Goal: Transaction & Acquisition: Purchase product/service

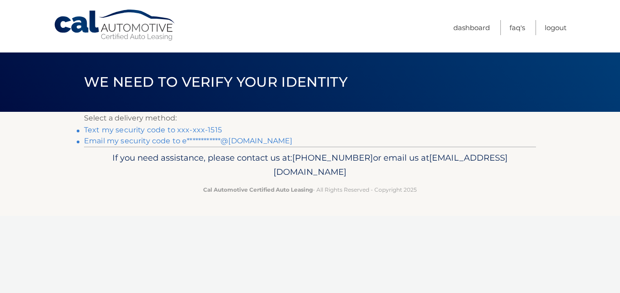
click at [134, 131] on link "Text my security code to xxx-xxx-1515" at bounding box center [153, 130] width 138 height 9
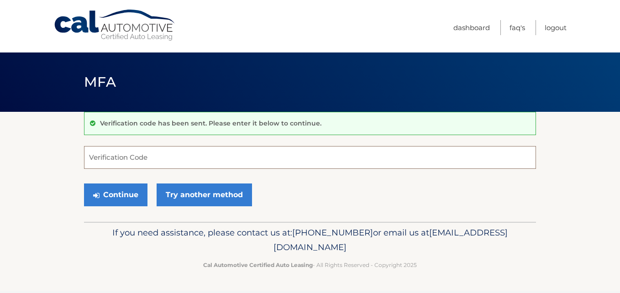
click at [145, 160] on input "Verification Code" at bounding box center [310, 157] width 452 height 23
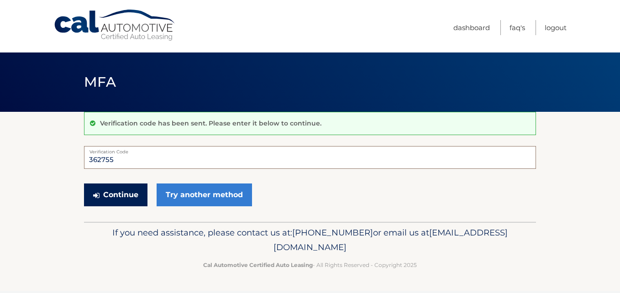
type input "362755"
click at [104, 194] on button "Continue" at bounding box center [115, 194] width 63 height 23
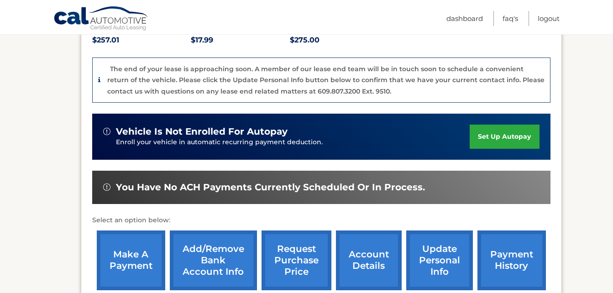
scroll to position [219, 0]
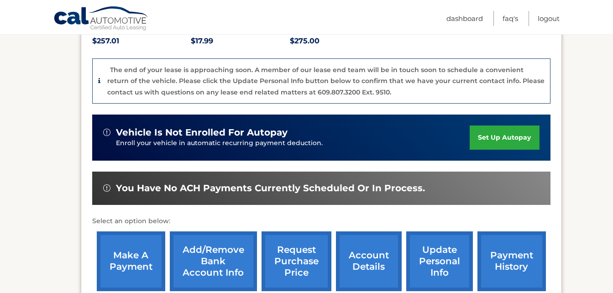
click at [507, 251] on link "payment history" at bounding box center [511, 261] width 68 height 60
click at [136, 252] on link "make a payment" at bounding box center [131, 261] width 68 height 60
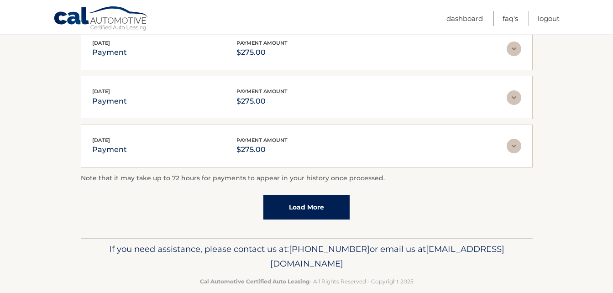
scroll to position [307, 0]
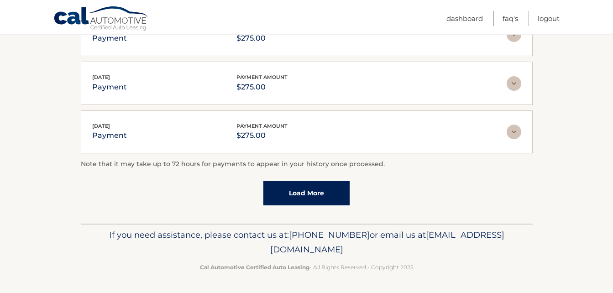
click at [328, 193] on link "Load More" at bounding box center [306, 193] width 86 height 25
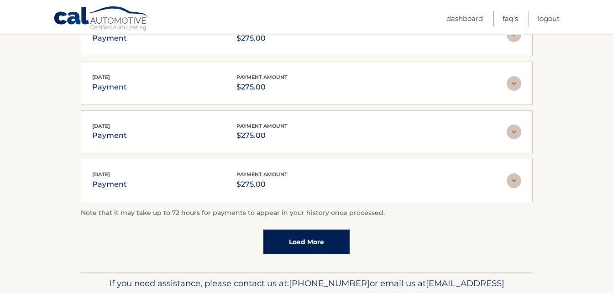
click at [323, 246] on link "Load More" at bounding box center [306, 242] width 86 height 25
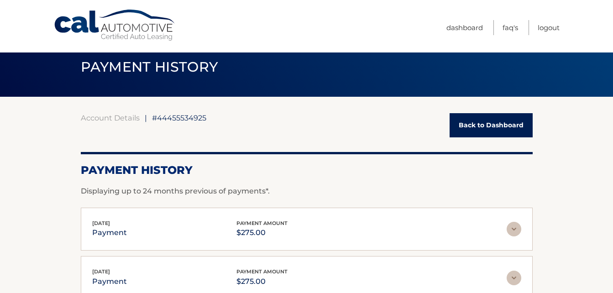
scroll to position [0, 0]
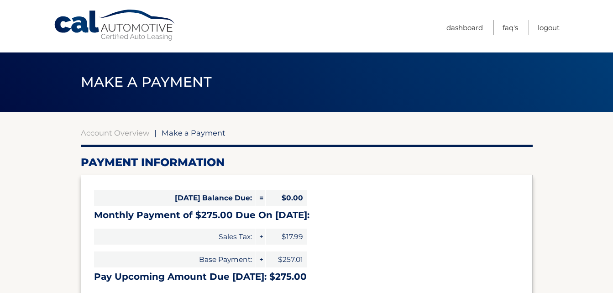
select select "MDFkZDQ3MzctMTVjZC00NWFjLWJhNjItYjhlNzdhOGRmMTk3"
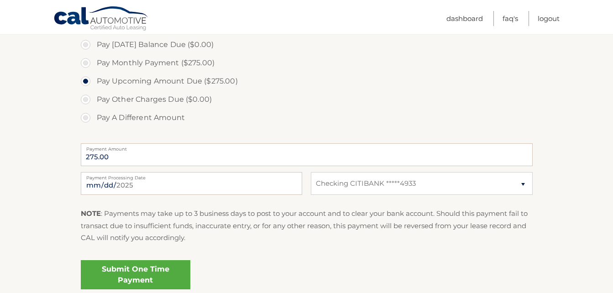
scroll to position [282, 0]
click at [144, 271] on link "Submit One Time Payment" at bounding box center [136, 273] width 110 height 29
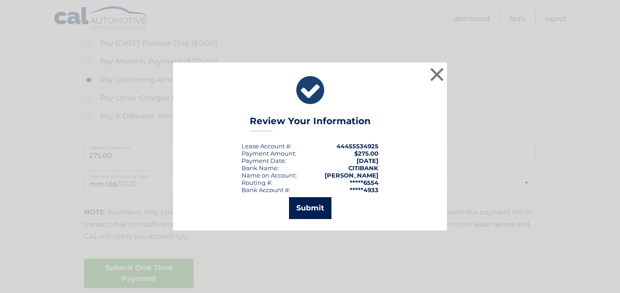
click at [304, 206] on button "Submit" at bounding box center [310, 208] width 42 height 22
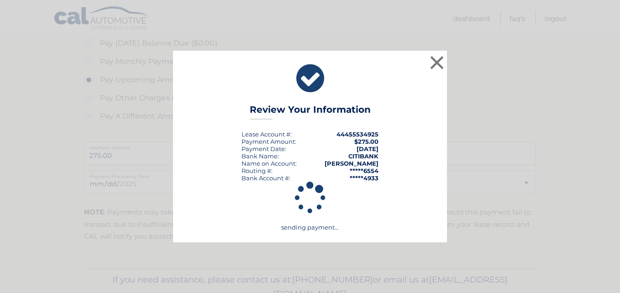
click at [567, 47] on div "× Review Your Information Lease Account #: 44455534925 Payment Amount: $275.00 …" at bounding box center [310, 146] width 620 height 293
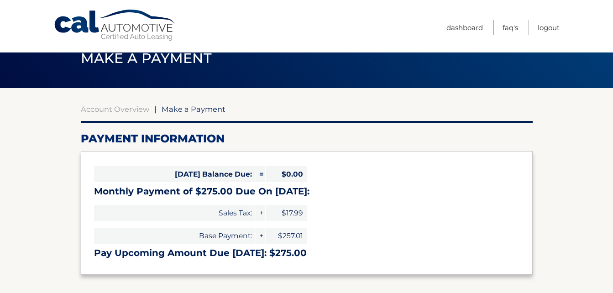
scroll to position [0, 0]
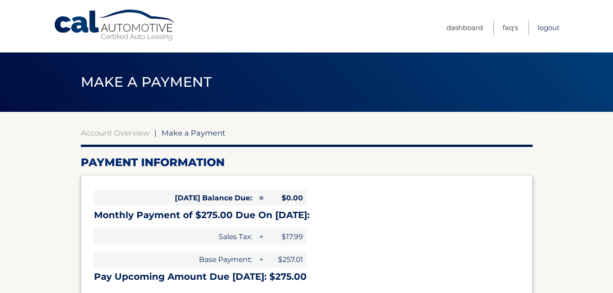
click at [549, 27] on link "Logout" at bounding box center [549, 27] width 22 height 15
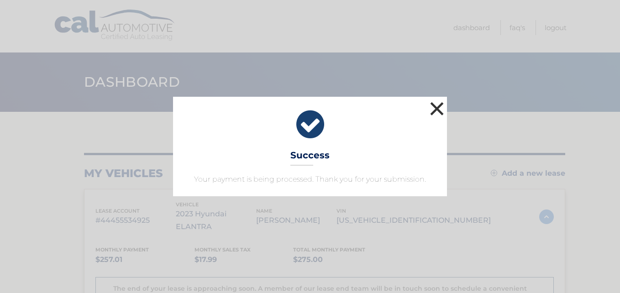
click at [435, 109] on button "×" at bounding box center [437, 108] width 18 height 18
